Goal: Task Accomplishment & Management: Complete application form

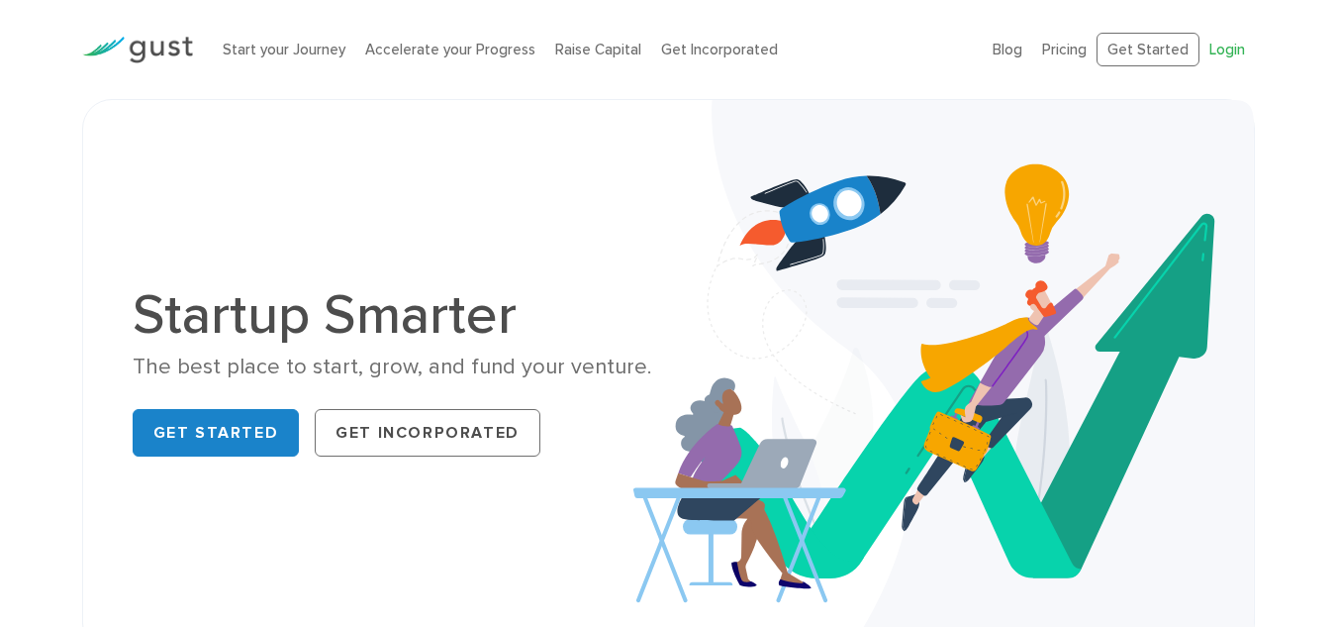
click at [1224, 54] on link "Login" at bounding box center [1228, 50] width 36 height 18
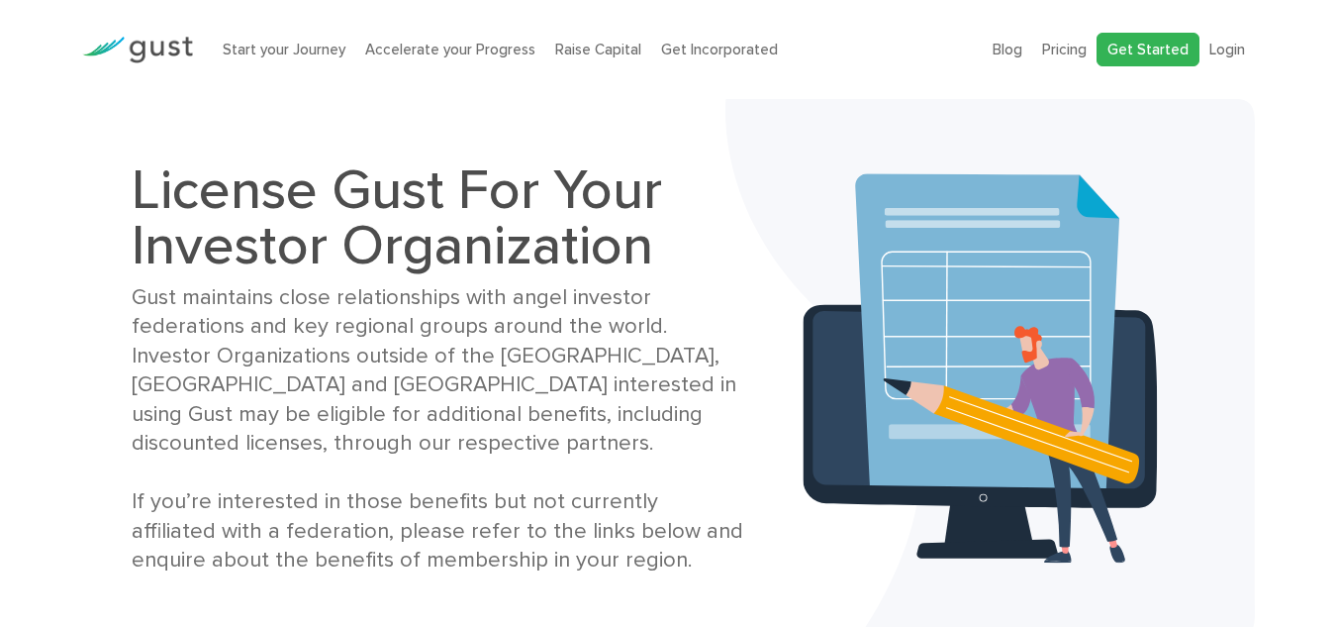
click at [1155, 46] on link "Get Started" at bounding box center [1148, 50] width 103 height 35
